Goal: Ask a question

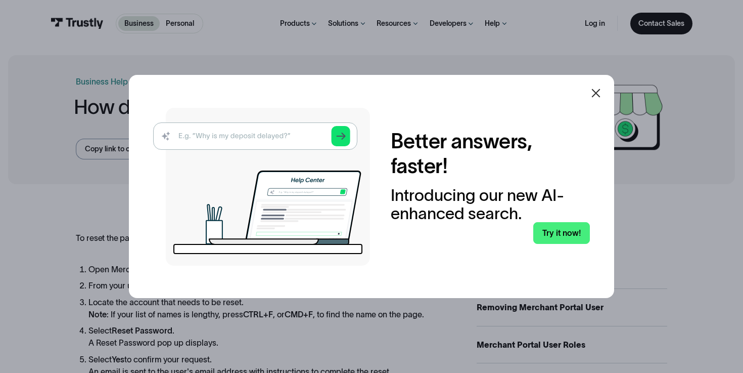
click at [594, 99] on div at bounding box center [596, 93] width 12 height 12
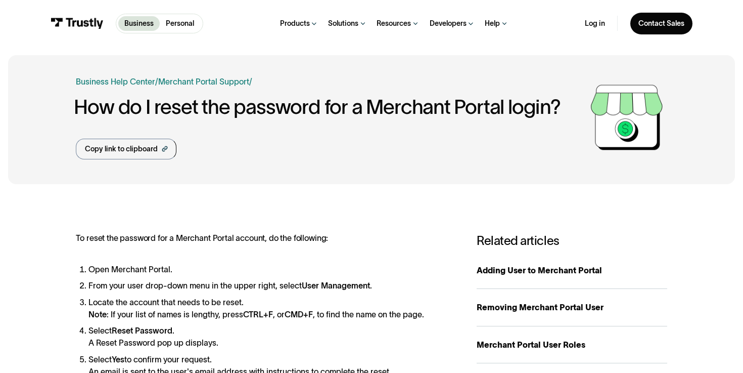
click at [593, 30] on div "Log in Contact Sales" at bounding box center [639, 24] width 108 height 22
click at [593, 25] on link "Log in" at bounding box center [595, 23] width 20 height 9
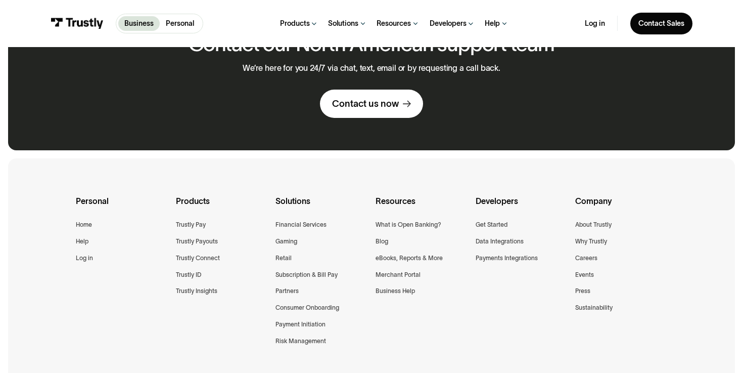
scroll to position [632, 0]
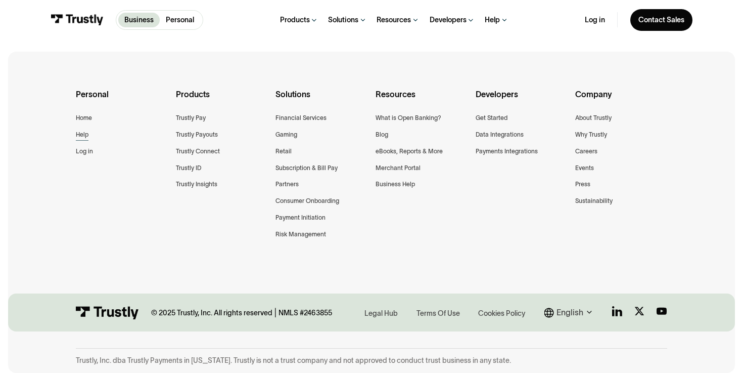
click at [83, 133] on div "Help" at bounding box center [82, 134] width 13 height 11
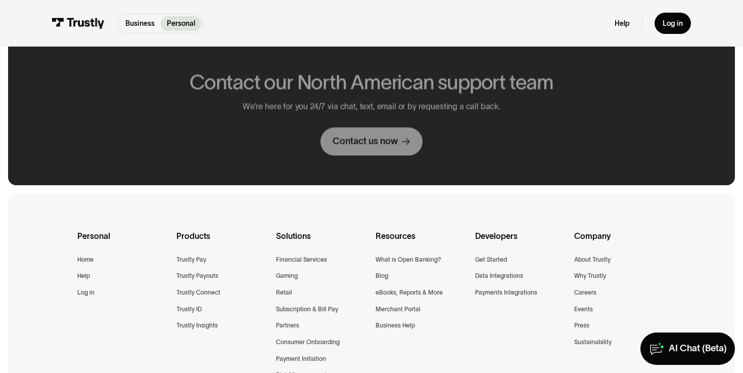
scroll to position [684, 0]
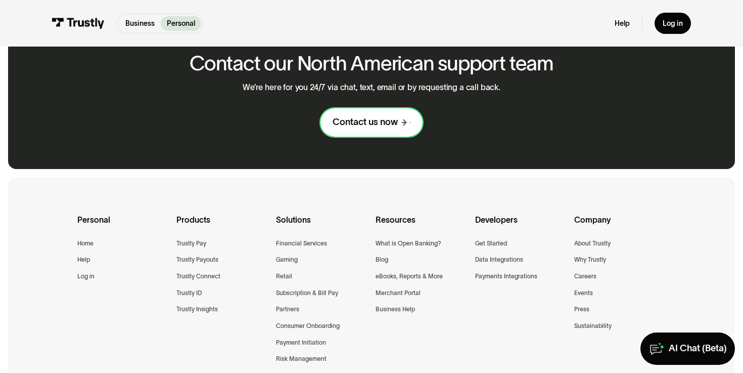
click at [342, 132] on link "Contact us now" at bounding box center [372, 122] width 102 height 28
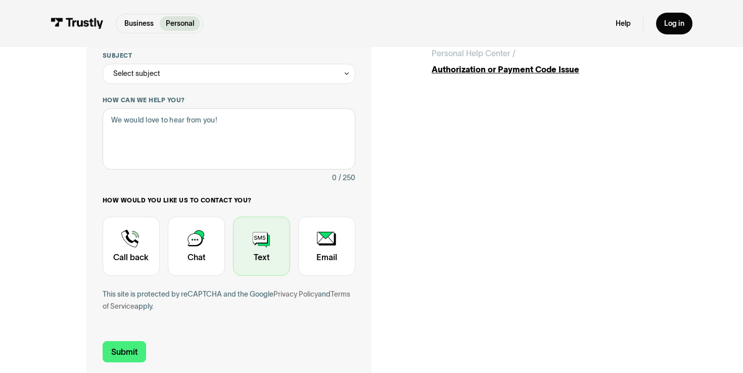
scroll to position [30, 0]
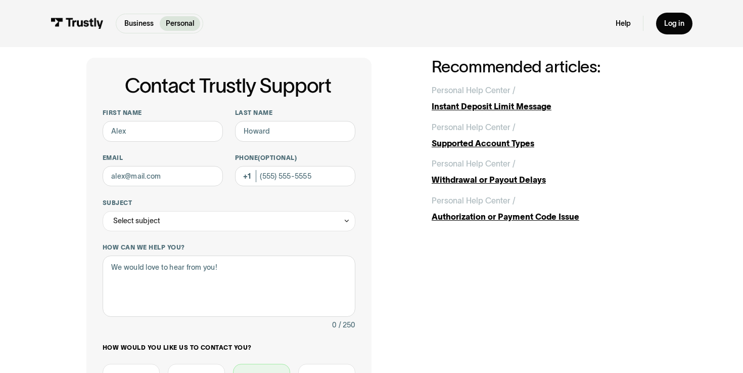
click at [284, 217] on div "Select subject" at bounding box center [229, 221] width 253 height 20
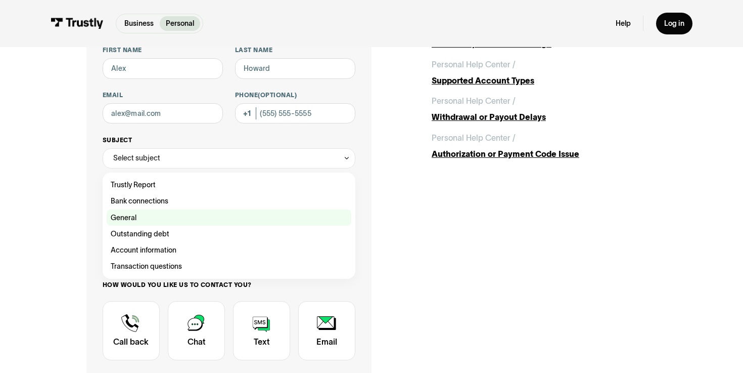
scroll to position [92, 0]
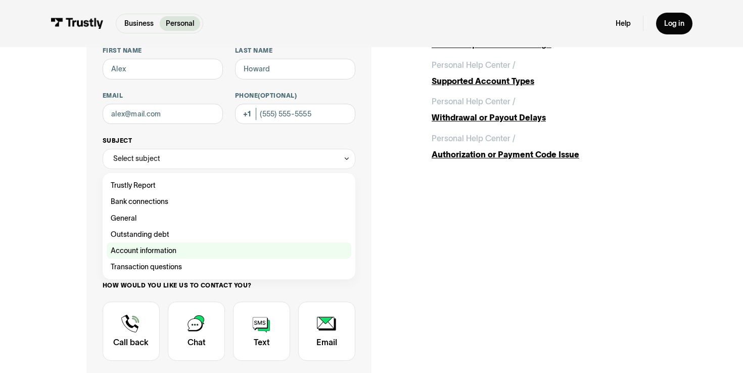
click at [254, 251] on div "Contact Trustly Support" at bounding box center [229, 250] width 245 height 16
type input "**********"
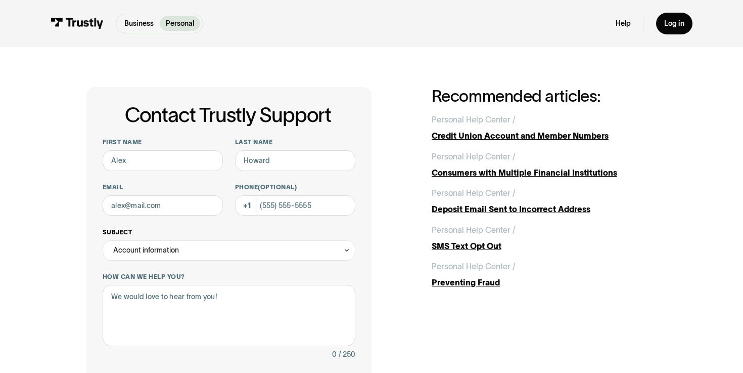
scroll to position [0, 0]
click at [196, 167] on input "First name" at bounding box center [163, 161] width 120 height 20
type input "A"
